Goal: Information Seeking & Learning: Learn about a topic

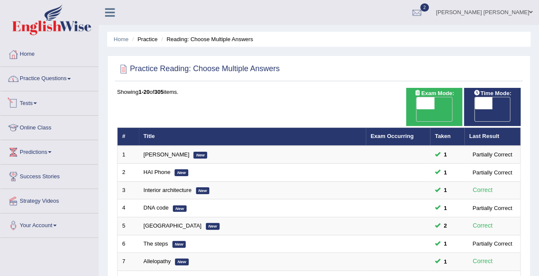
click at [50, 77] on link "Practice Questions" at bounding box center [49, 77] width 98 height 21
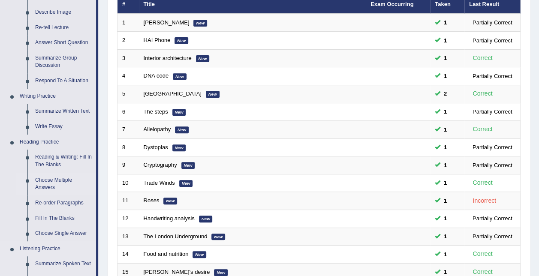
scroll to position [129, 0]
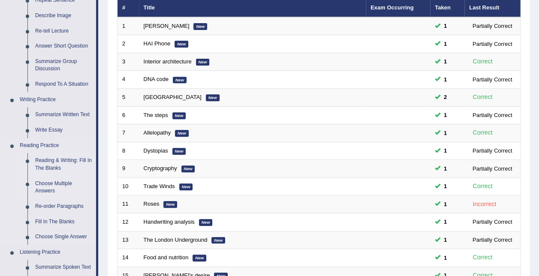
click at [60, 168] on link "Reading & Writing: Fill In The Blanks" at bounding box center [63, 164] width 65 height 23
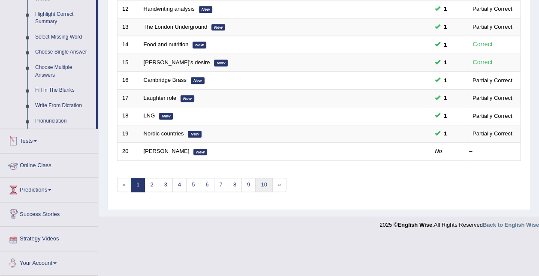
scroll to position [330, 0]
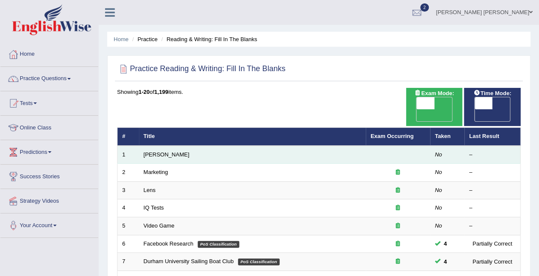
click at [148, 146] on td "Estee Lauder" at bounding box center [252, 155] width 227 height 18
click at [149, 151] on link "[PERSON_NAME]" at bounding box center [167, 154] width 46 height 6
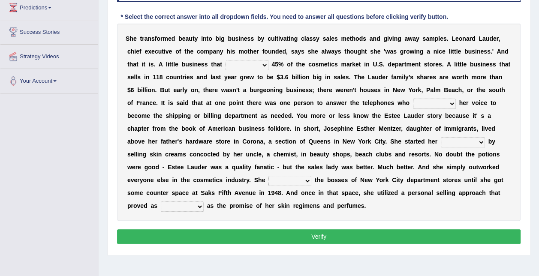
scroll to position [131, 0]
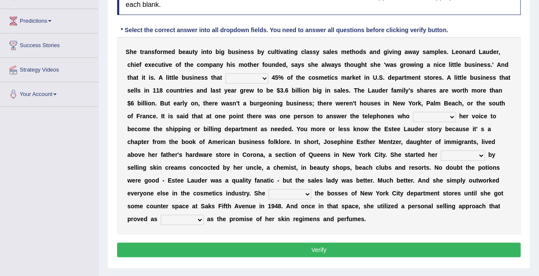
click at [225, 79] on select "has controls makes maintains" at bounding box center [246, 78] width 43 height 10
select select "controls"
click at [225, 73] on select "has controls makes maintains" at bounding box center [246, 78] width 43 height 10
click at [409, 116] on b at bounding box center [410, 116] width 3 height 7
click at [413, 115] on select "switched changed raised used" at bounding box center [434, 117] width 43 height 10
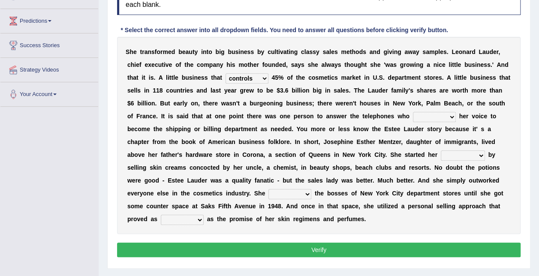
click at [413, 112] on select "switched changed raised used" at bounding box center [434, 117] width 43 height 10
click at [413, 115] on select "switched changed raised used" at bounding box center [434, 117] width 43 height 10
click at [413, 112] on select "switched changed raised used" at bounding box center [434, 117] width 43 height 10
click at [413, 119] on select "switched changed raised used" at bounding box center [434, 117] width 43 height 10
select select "raised"
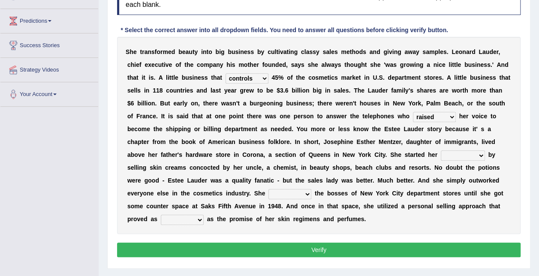
click at [413, 112] on select "switched changed raised used" at bounding box center [434, 117] width 43 height 10
click at [440, 154] on select "job institute companion enterprise" at bounding box center [462, 155] width 44 height 10
select select "job"
click at [440, 150] on select "job institute companion enterprise" at bounding box center [462, 155] width 44 height 10
click at [440, 154] on select "job institute companion enterprise" at bounding box center [462, 155] width 44 height 10
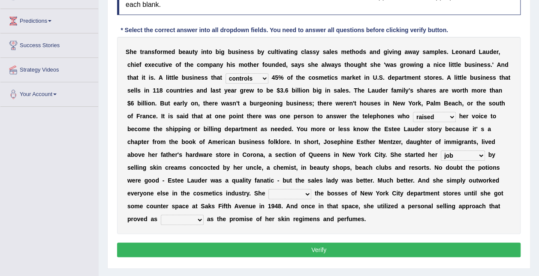
click at [440, 154] on select "job institute companion enterprise" at bounding box center [462, 155] width 44 height 10
click at [311, 189] on select "stated bridged stalked heaved" at bounding box center [289, 194] width 43 height 10
select select "stalked"
click at [311, 189] on select "stated bridged stalked heaved" at bounding box center [289, 194] width 43 height 10
click at [204, 215] on select "potent ruthless potential expensive" at bounding box center [182, 220] width 43 height 10
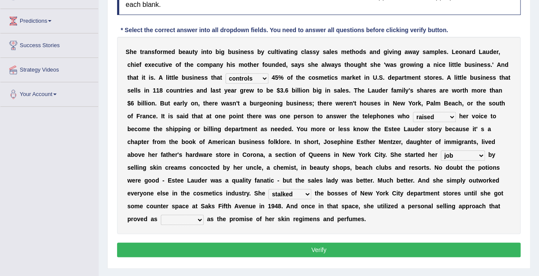
select select "ruthless"
click at [204, 215] on select "potent ruthless potential expensive" at bounding box center [182, 220] width 43 height 10
click at [294, 243] on button "Verify" at bounding box center [318, 250] width 403 height 15
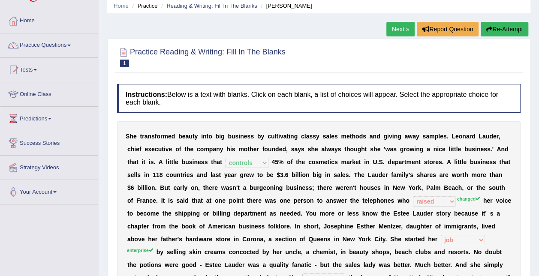
scroll to position [3, 0]
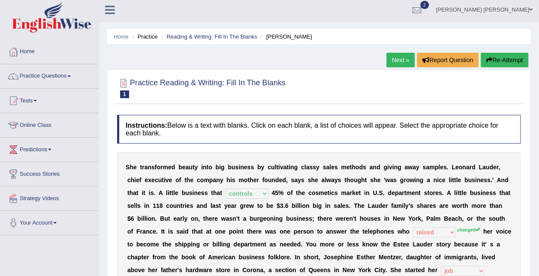
click at [404, 57] on link "Next »" at bounding box center [400, 60] width 28 height 15
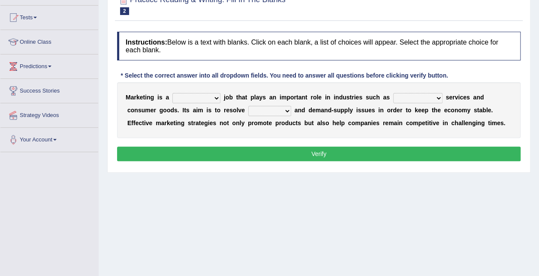
click at [207, 99] on select "professional flexible parochial descriptive" at bounding box center [196, 98] width 48 height 10
select select "professional"
click at [172, 93] on select "professional flexible parochial descriptive" at bounding box center [196, 98] width 48 height 10
click at [393, 98] on select "civil financial conventional foremost" at bounding box center [417, 98] width 49 height 10
click at [262, 129] on div "M a r k e t i n g i s a professional flexible parochial descriptive j o b t h a…" at bounding box center [318, 110] width 403 height 56
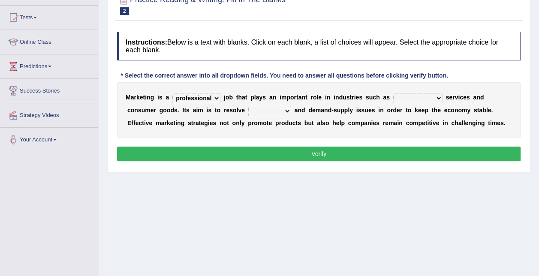
click at [248, 115] on select "imbalance excess symmetry budget" at bounding box center [269, 111] width 43 height 10
click at [344, 201] on div "Home Practice Reading & Writing: Fill In The Blanks Marketing « Prev Next » Rep…" at bounding box center [319, 128] width 440 height 428
click at [248, 111] on select "imbalance excess symmetry budget" at bounding box center [269, 111] width 43 height 10
select select "budget"
click at [248, 106] on select "imbalance excess symmetry budget" at bounding box center [269, 111] width 43 height 10
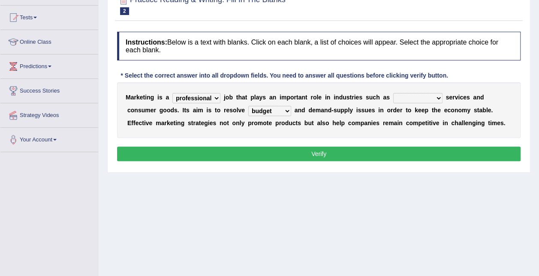
click at [395, 98] on select "civil financial conventional foremost" at bounding box center [417, 98] width 49 height 10
select select "financial"
click at [393, 93] on select "civil financial conventional foremost" at bounding box center [417, 98] width 49 height 10
click at [397, 153] on button "Verify" at bounding box center [318, 154] width 403 height 15
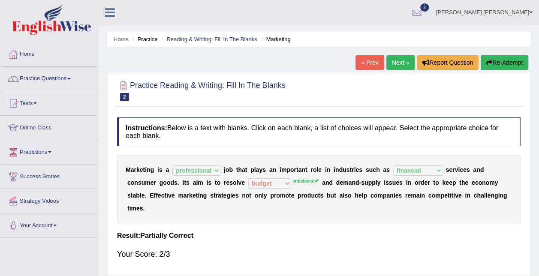
click at [401, 64] on link "Next »" at bounding box center [400, 62] width 28 height 15
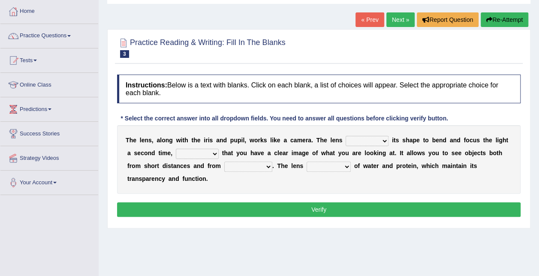
click at [345, 140] on select "adjusts shows selects presents" at bounding box center [366, 141] width 43 height 10
select select "selects"
click at [345, 136] on select "adjusts shows selects presents" at bounding box center [366, 141] width 43 height 10
click at [193, 153] on select "ensures to ensure ensure ensured" at bounding box center [197, 154] width 43 height 10
select select "ensures"
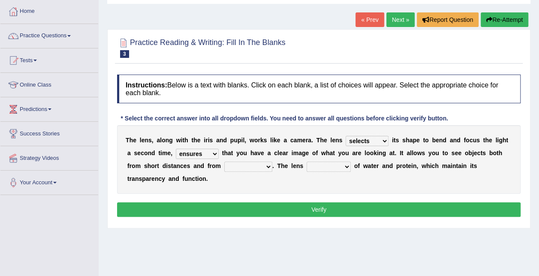
click at [176, 149] on select "ensures to ensure ensure ensured" at bounding box center [197, 154] width 43 height 10
click at [224, 164] on select "far away in between further apart all along" at bounding box center [248, 167] width 48 height 10
select select "far away"
click at [224, 162] on select "far away in between further apart all along" at bounding box center [248, 167] width 48 height 10
click at [306, 165] on select "constitutes comprises composes consists" at bounding box center [328, 167] width 44 height 10
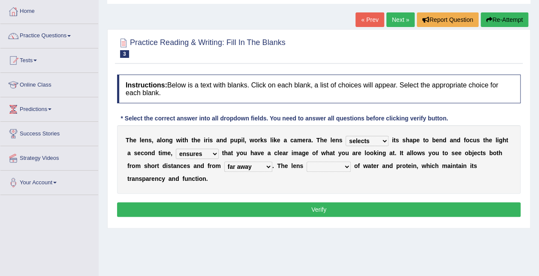
select select "comprises"
click at [306, 162] on select "constitutes comprises composes consists" at bounding box center [328, 167] width 44 height 10
click at [426, 202] on button "Verify" at bounding box center [318, 209] width 403 height 15
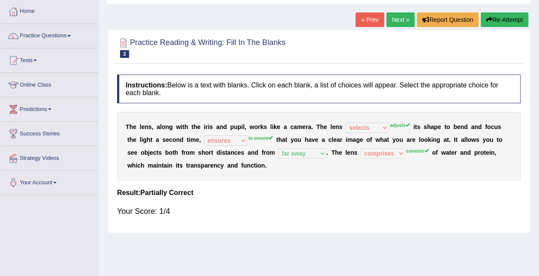
click at [394, 18] on link "Next »" at bounding box center [400, 19] width 28 height 15
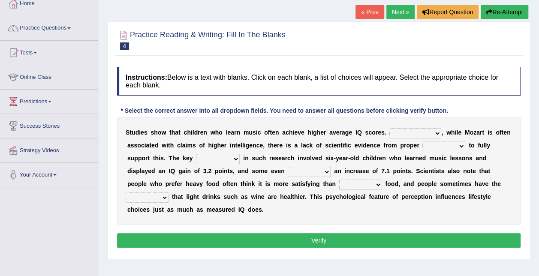
scroll to position [43, 0]
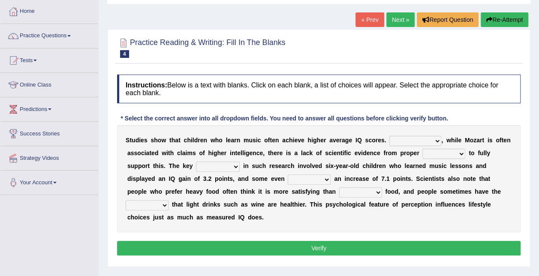
click at [395, 139] on select "However Therefore Consequently While" at bounding box center [415, 141] width 52 height 10
select select "Therefore"
click at [389, 136] on select "However Therefore Consequently While" at bounding box center [415, 141] width 52 height 10
click at [422, 154] on select "test tests testing tested" at bounding box center [443, 154] width 43 height 10
select select "testing"
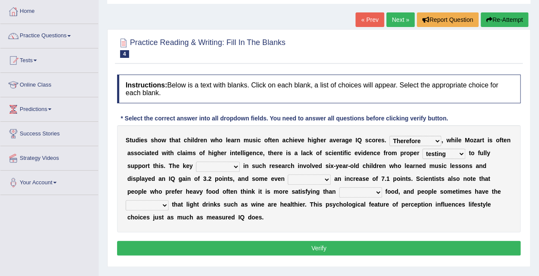
click at [422, 149] on select "test tests testing tested" at bounding box center [443, 154] width 43 height 10
click at [434, 153] on select "test tests testing tested" at bounding box center [443, 154] width 43 height 10
click at [417, 192] on b "p" at bounding box center [419, 191] width 4 height 7
click at [196, 168] on select "process goal implication odd" at bounding box center [218, 167] width 44 height 10
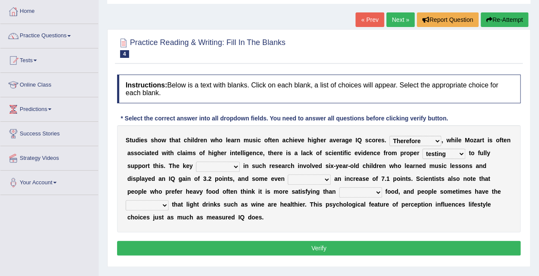
click at [196, 168] on select "process goal implication odd" at bounding box center [218, 167] width 44 height 10
click at [440, 177] on b "s" at bounding box center [441, 178] width 3 height 7
click at [288, 175] on select "exhibited taught learned threatened" at bounding box center [309, 179] width 43 height 10
click at [444, 175] on b at bounding box center [445, 178] width 3 height 7
click at [196, 164] on select "process goal implication odd" at bounding box center [218, 167] width 44 height 10
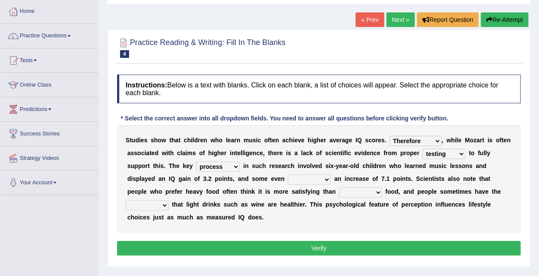
click at [196, 162] on select "process goal implication odd" at bounding box center [218, 167] width 44 height 10
click at [196, 168] on select "process goal implication odd" at bounding box center [218, 167] width 44 height 10
click at [196, 162] on select "process goal implication odd" at bounding box center [218, 167] width 44 height 10
click at [196, 164] on select "process goal implication odd" at bounding box center [218, 167] width 44 height 10
select select "goal"
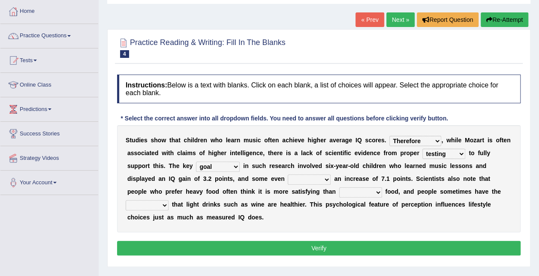
click at [196, 162] on select "process goal implication odd" at bounding box center [218, 167] width 44 height 10
click at [288, 179] on select "exhibited taught learned threatened" at bounding box center [309, 179] width 43 height 10
select select "learned"
click at [288, 174] on select "exhibited taught learned threatened" at bounding box center [309, 179] width 43 height 10
click at [339, 191] on select "choosy lighter cushiony spooky" at bounding box center [360, 192] width 43 height 10
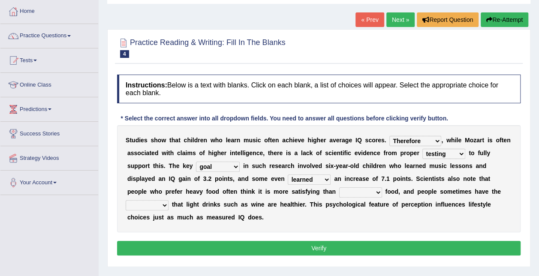
click at [168, 200] on select "illusion sight anecdote intention" at bounding box center [147, 205] width 43 height 10
select select "illusion"
click at [168, 200] on select "illusion sight anecdote intention" at bounding box center [147, 205] width 43 height 10
click at [339, 195] on select "choosy lighter cushiony spooky" at bounding box center [360, 192] width 43 height 10
select select "spooky"
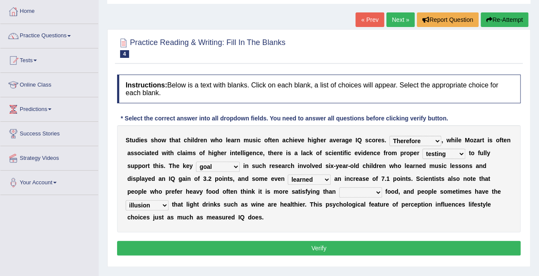
click at [339, 187] on select "choosy lighter cushiony spooky" at bounding box center [360, 192] width 43 height 10
click at [233, 224] on div "Instructions: Below is a text with blanks. Click on each blank, a list of choic…" at bounding box center [318, 166] width 407 height 192
click at [237, 241] on button "Verify" at bounding box center [318, 248] width 403 height 15
